Goal: Task Accomplishment & Management: Manage account settings

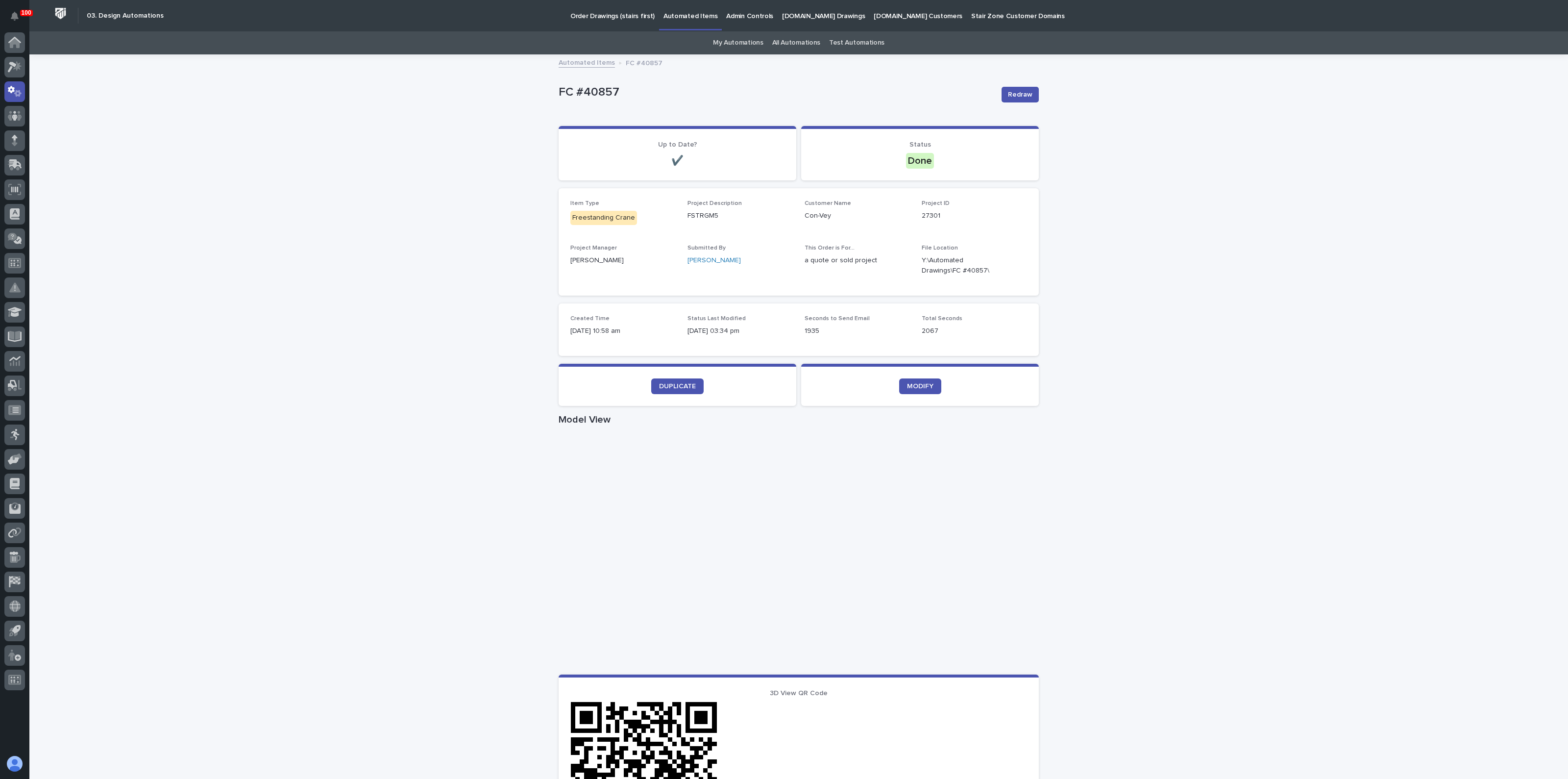
drag, startPoint x: 306, startPoint y: 223, endPoint x: 304, endPoint y: 217, distance: 6.3
click at [306, 221] on div "Loading... Saving… Loading... Saving… FC #40857 Redraw FC #40857 Redraw Sorry, …" at bounding box center [799, 568] width 1539 height 1025
click at [11, 87] on icon at bounding box center [11, 89] width 7 height 7
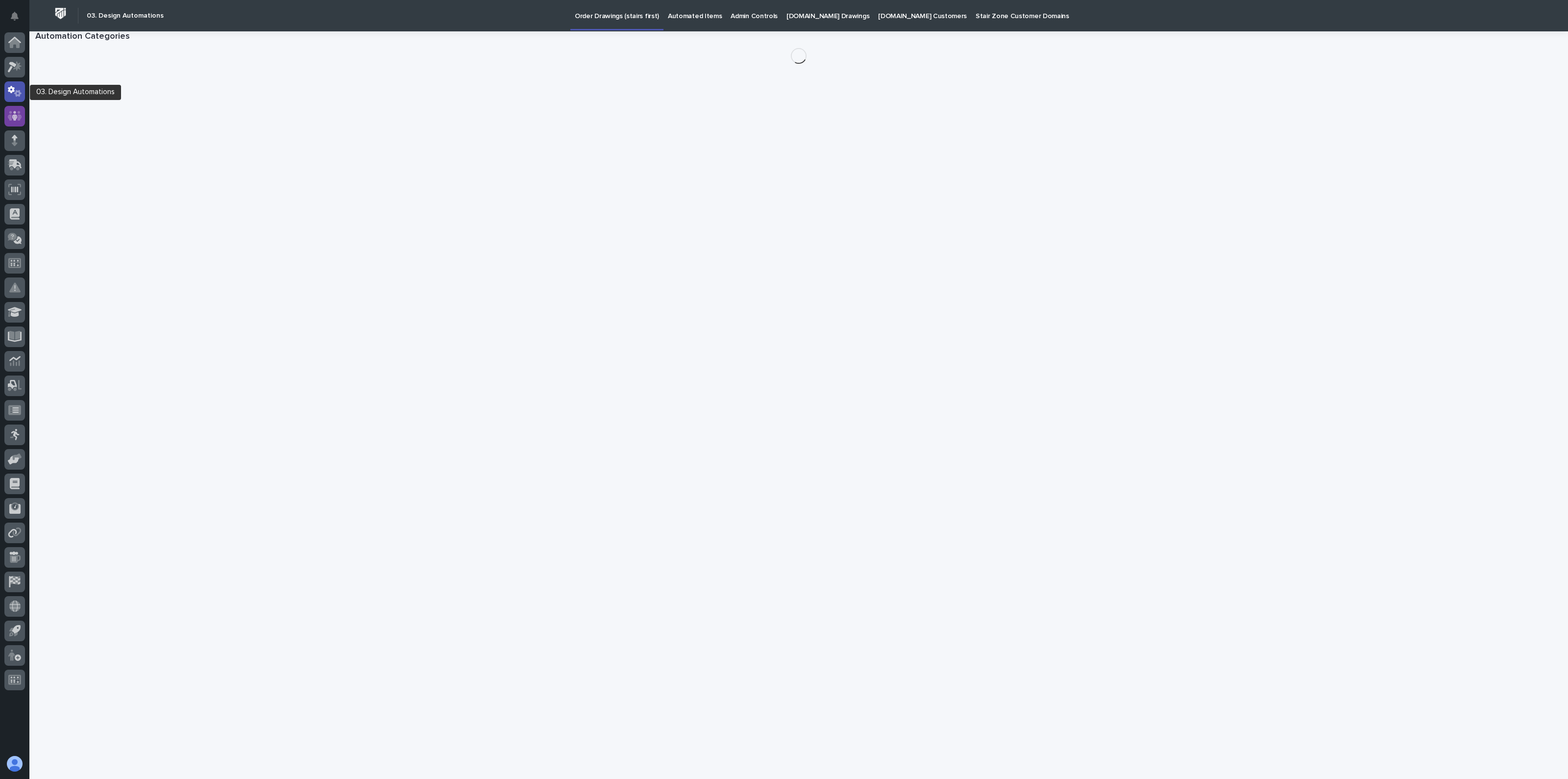
click at [6, 111] on div at bounding box center [15, 116] width 20 height 20
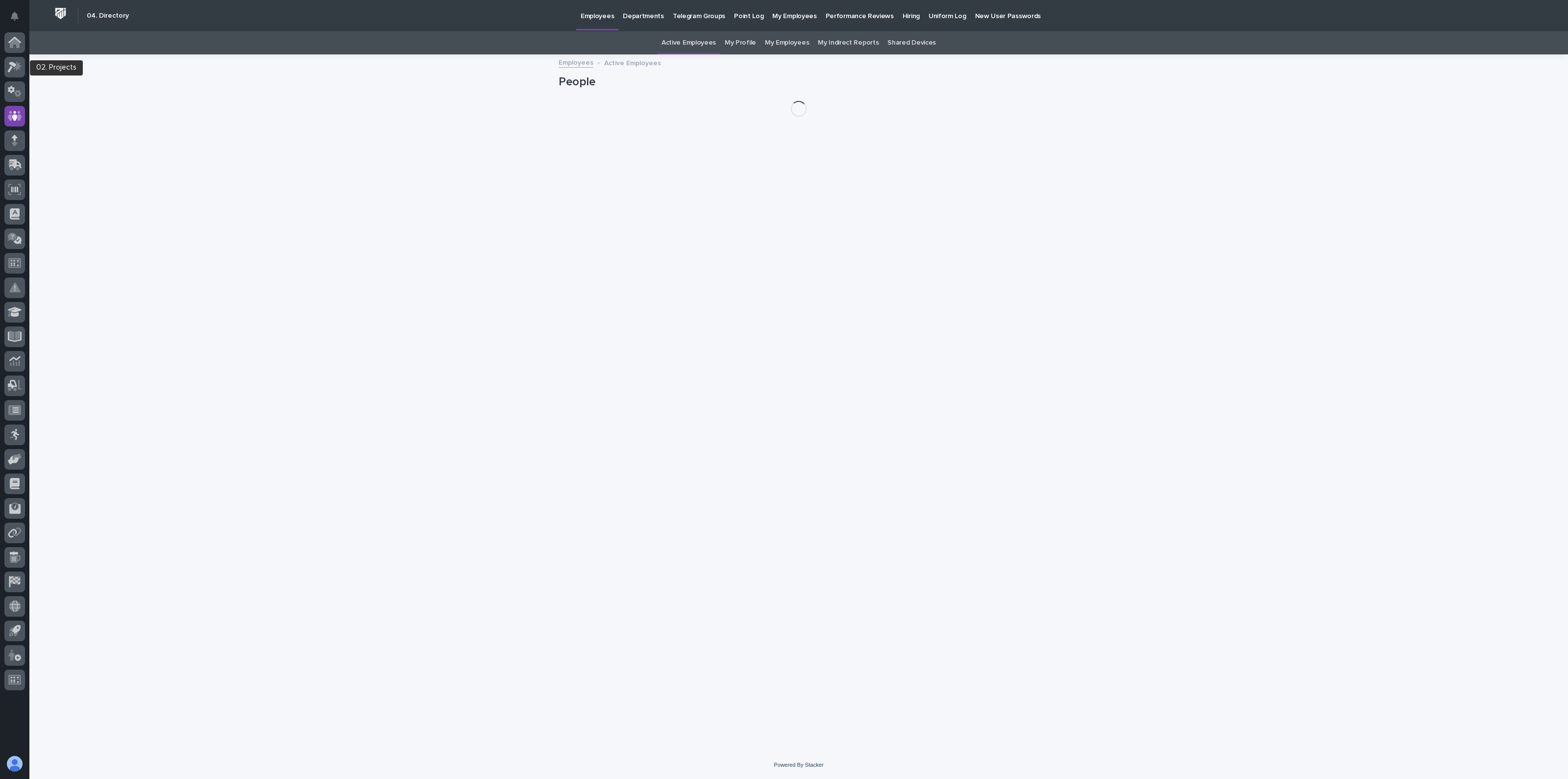
click at [11, 65] on icon at bounding box center [12, 67] width 9 height 11
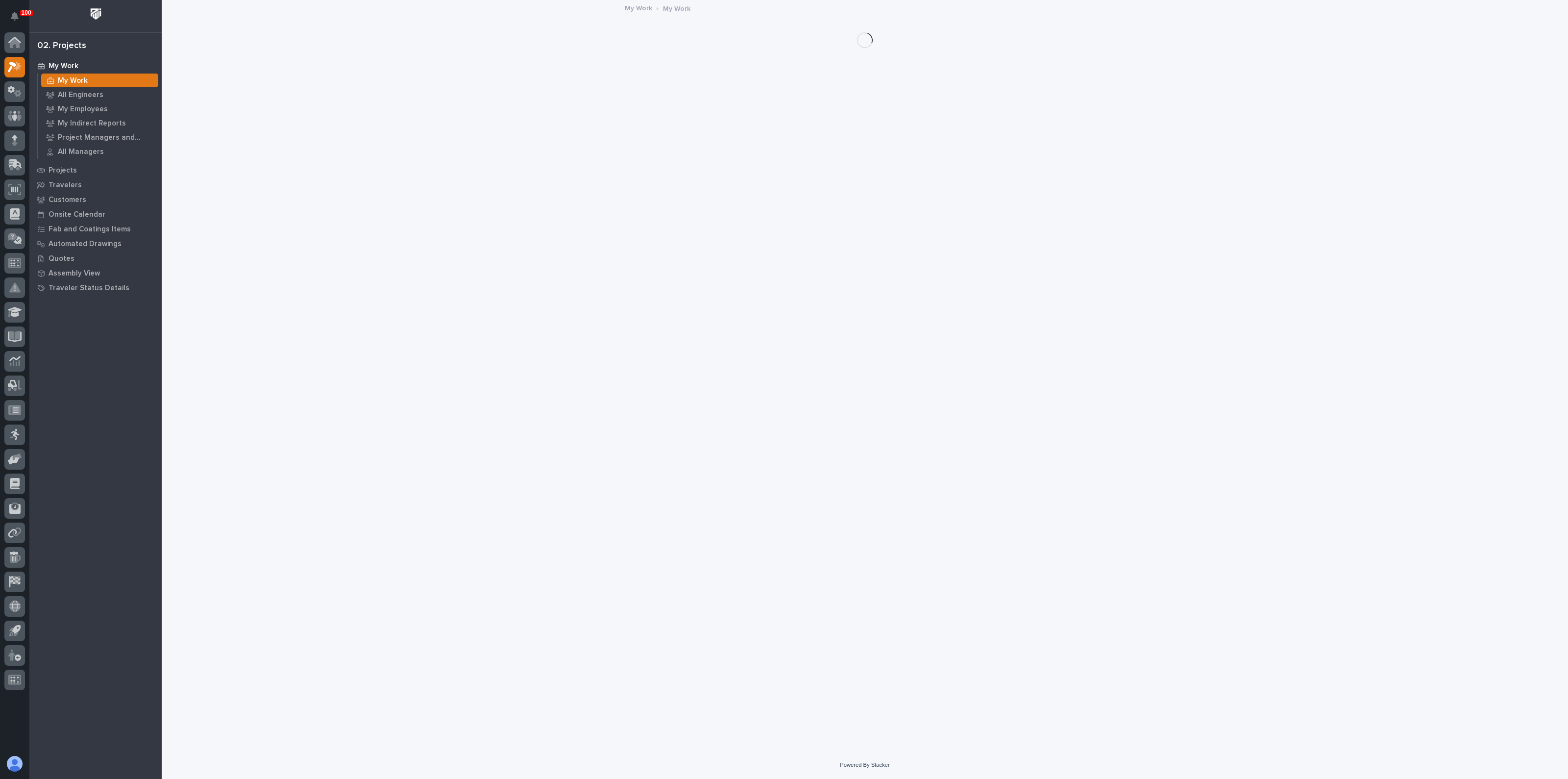
click at [81, 82] on p "My Work" at bounding box center [73, 81] width 30 height 9
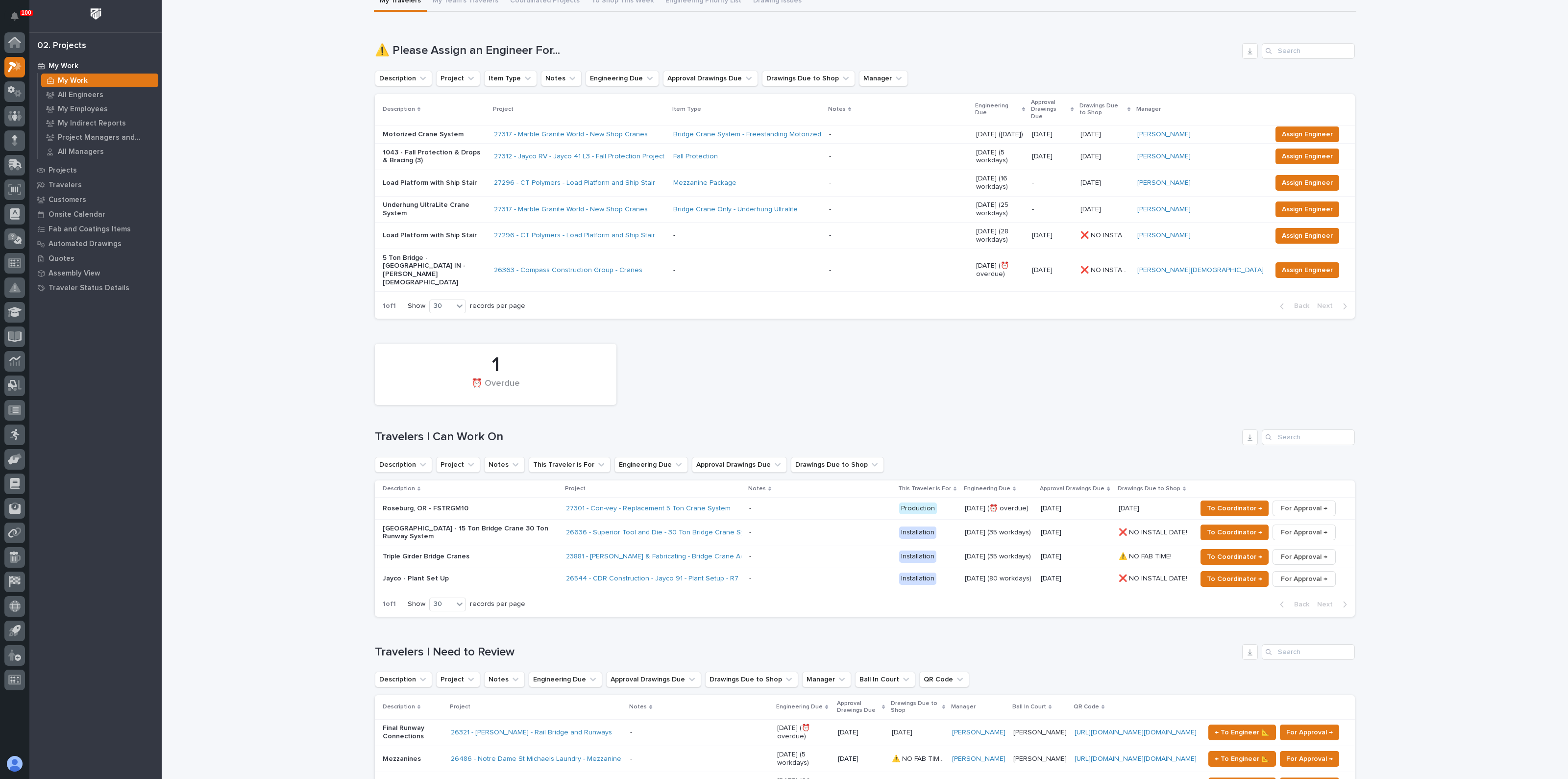
scroll to position [244, 0]
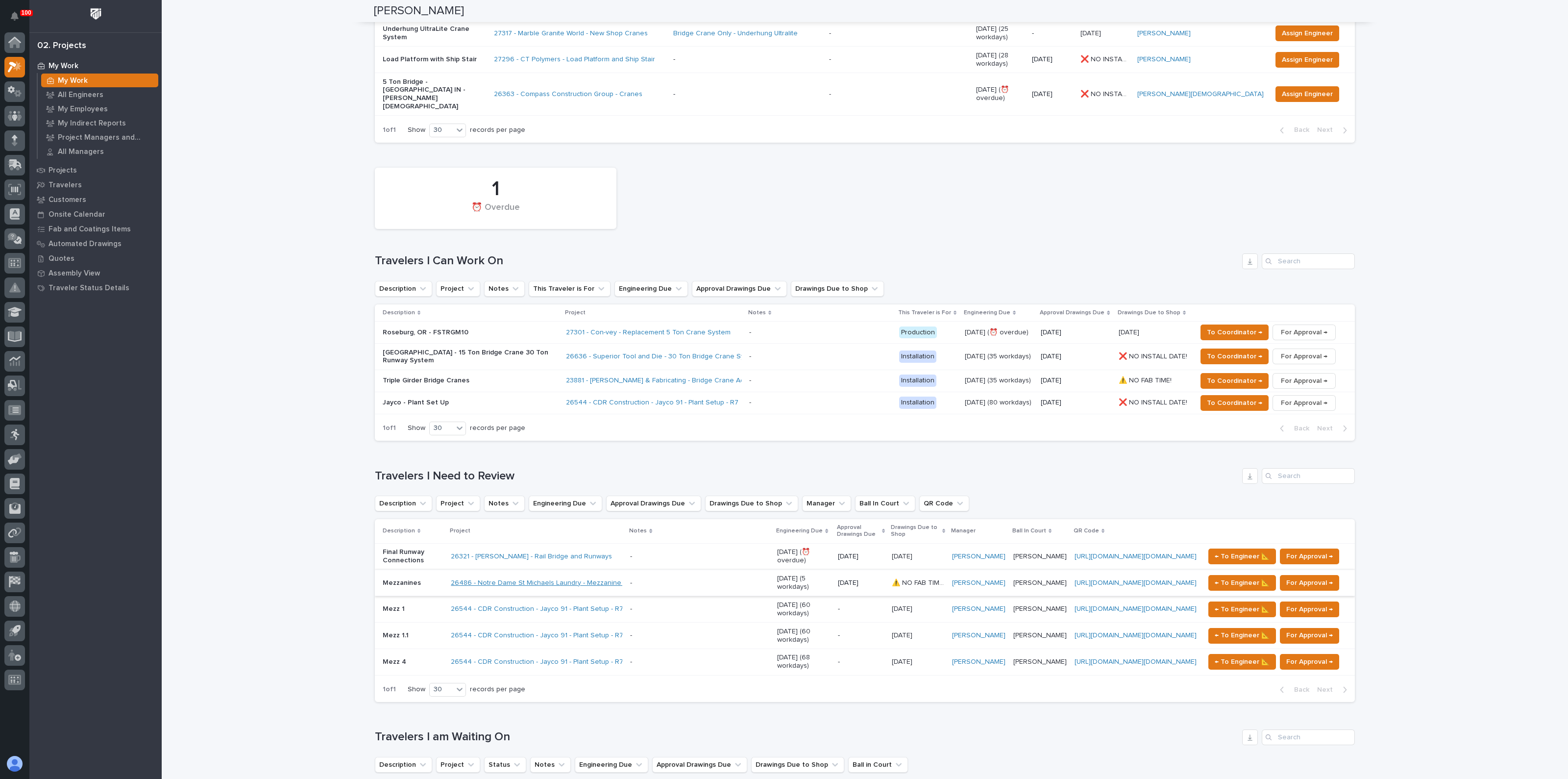
click at [533, 579] on link "26486 - Notre Dame St Michaels Laundry - Mezzanine Components" at bounding box center [557, 583] width 213 height 9
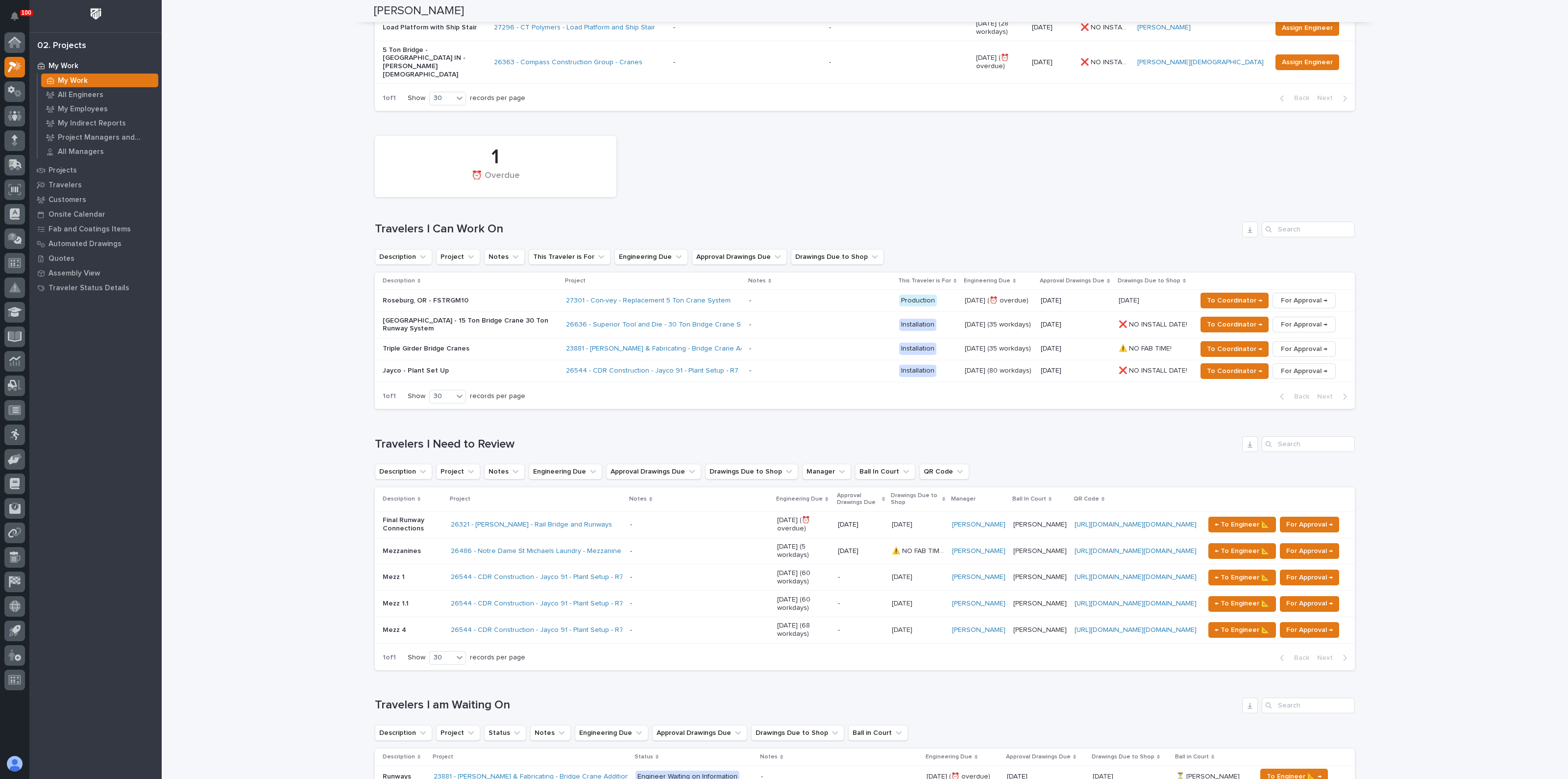
scroll to position [307, 0]
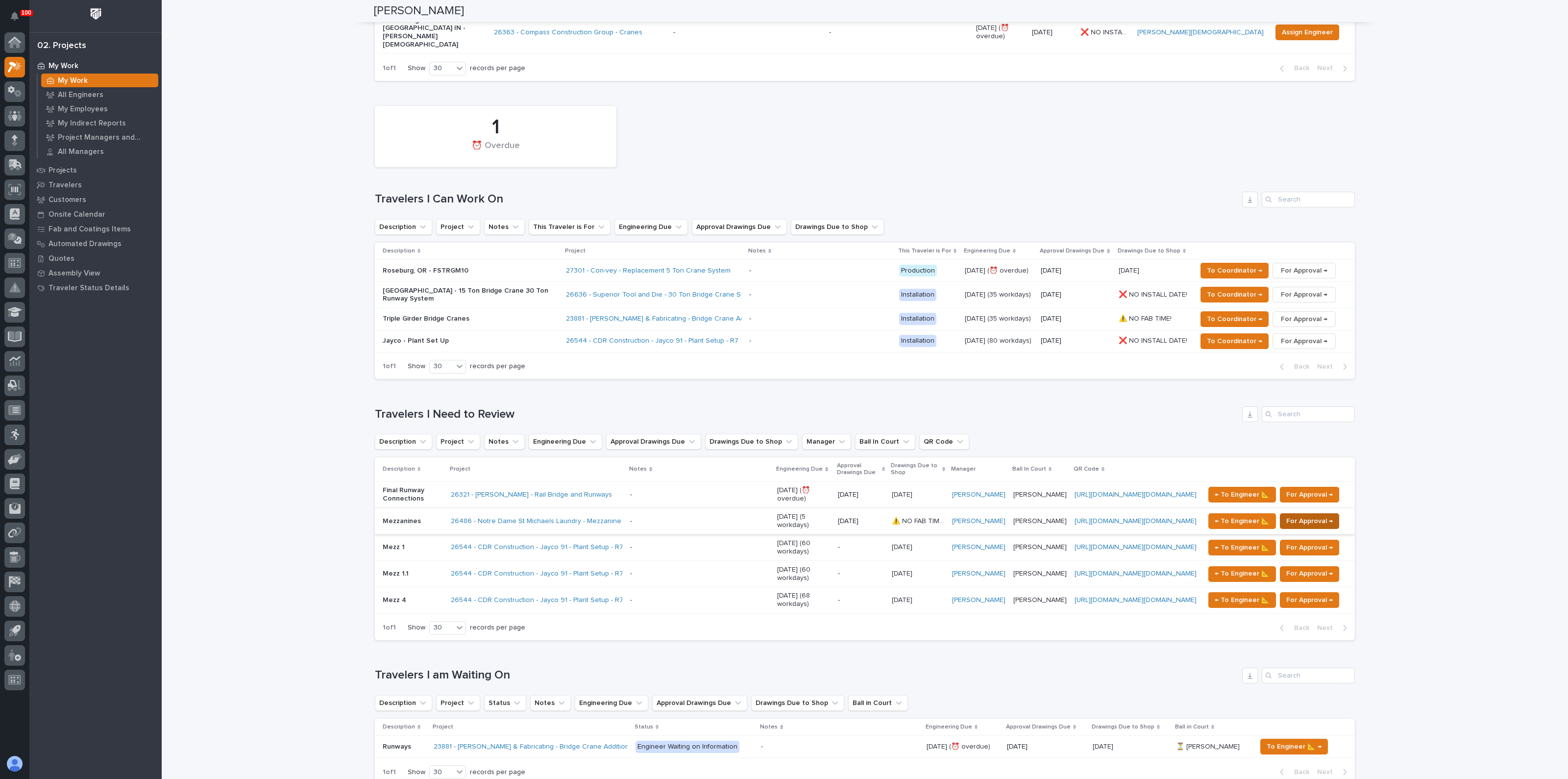
click at [1314, 515] on span "For Approval →" at bounding box center [1310, 521] width 46 height 12
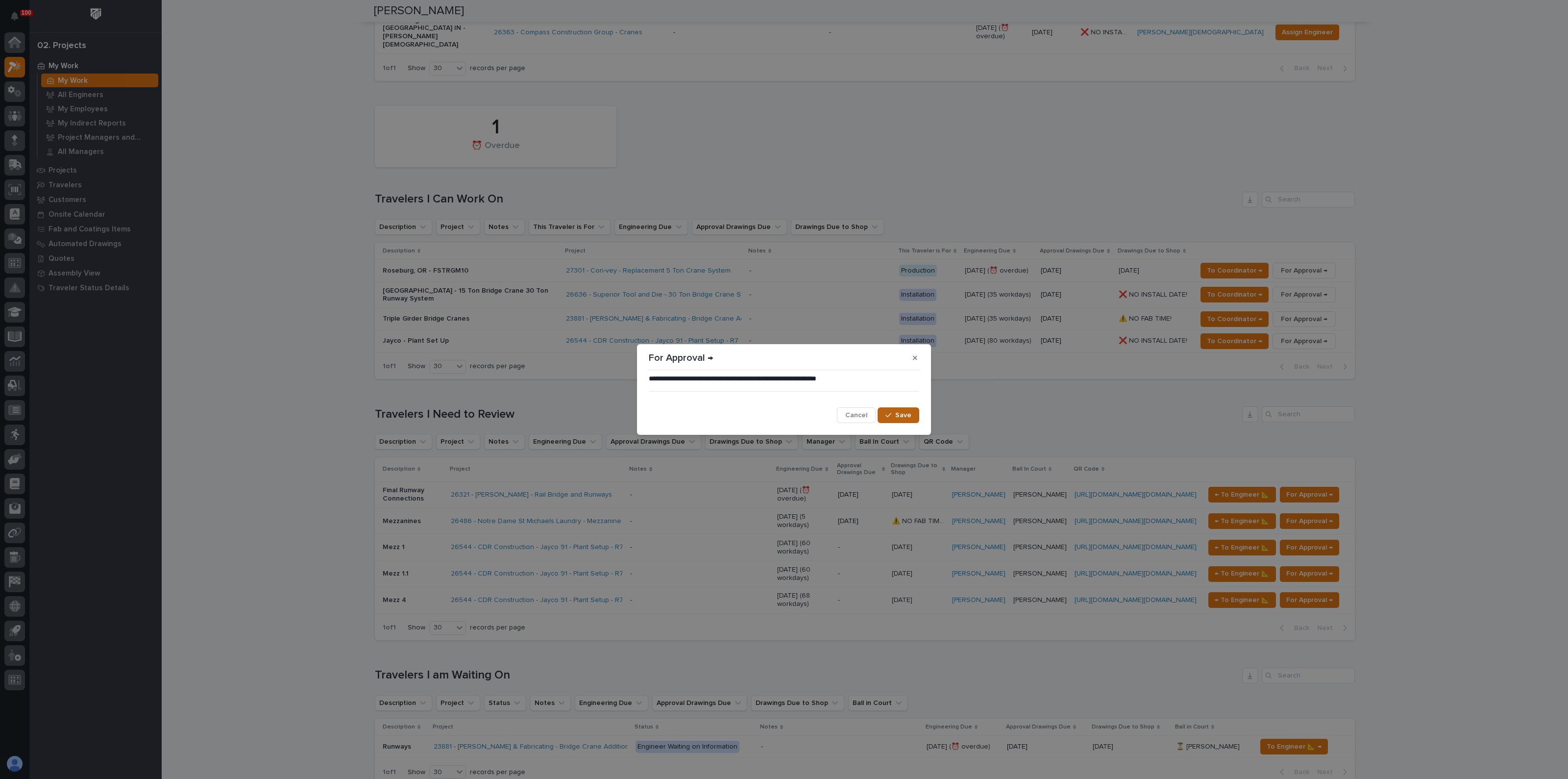
click at [897, 414] on span "Save" at bounding box center [904, 415] width 16 height 9
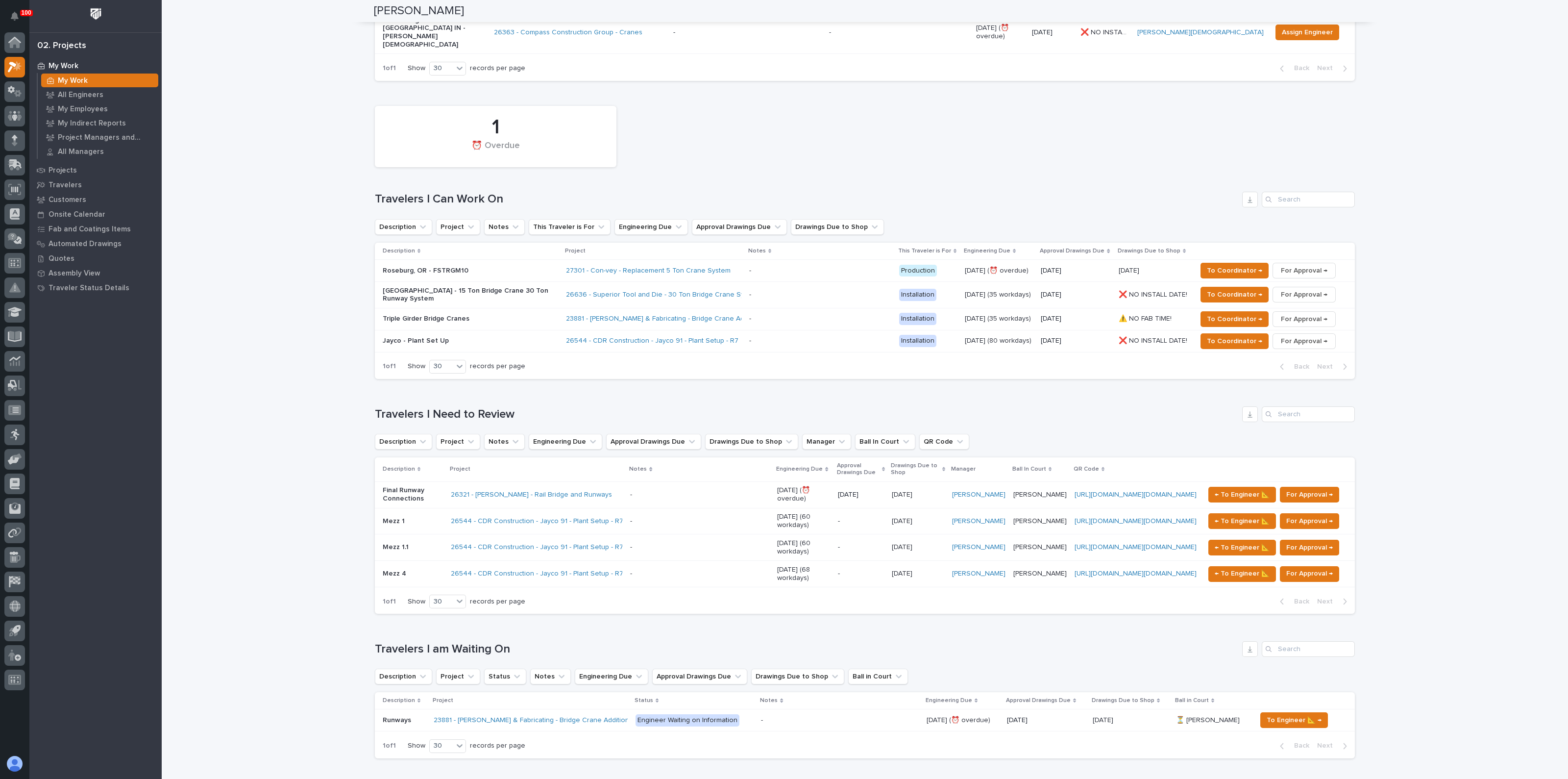
scroll to position [317, 0]
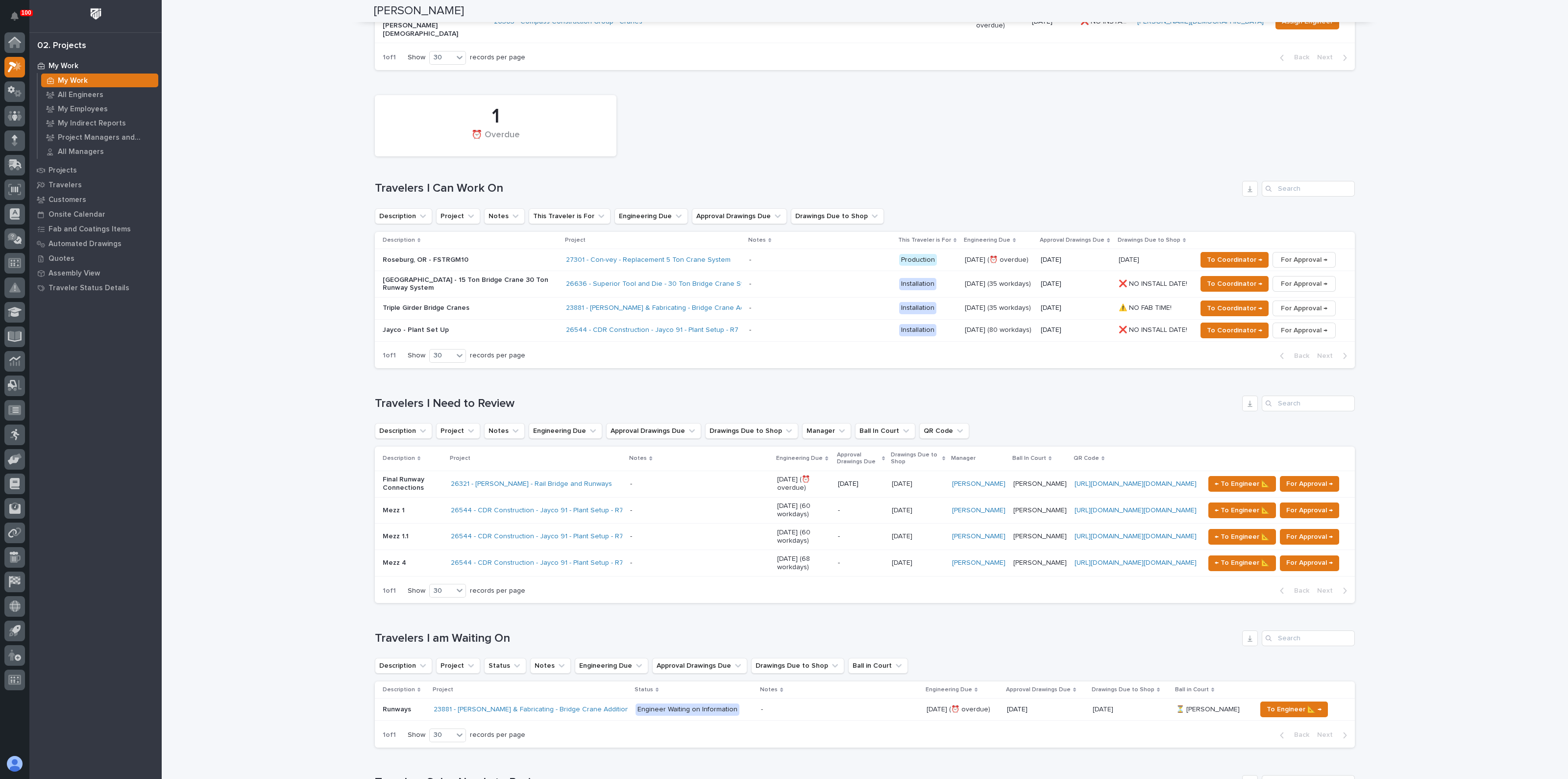
click at [692, 376] on div "Loading... Saving… Travelers I Need to Review Description Project Notes Enginee…" at bounding box center [865, 493] width 980 height 235
